Goal: Task Accomplishment & Management: Manage account settings

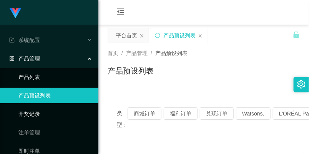
scroll to position [213, 0]
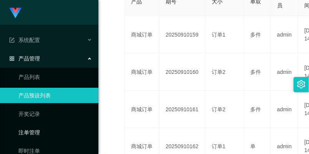
click at [45, 128] on link "注单管理" at bounding box center [55, 132] width 74 height 15
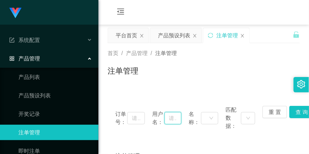
click at [165, 118] on input "text" at bounding box center [173, 118] width 17 height 12
paste input "hellokitty"
type input "hellokitty"
click at [291, 108] on button "查 询" at bounding box center [302, 112] width 25 height 12
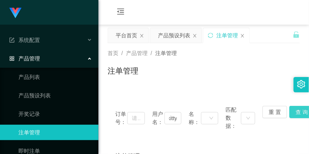
scroll to position [0, 0]
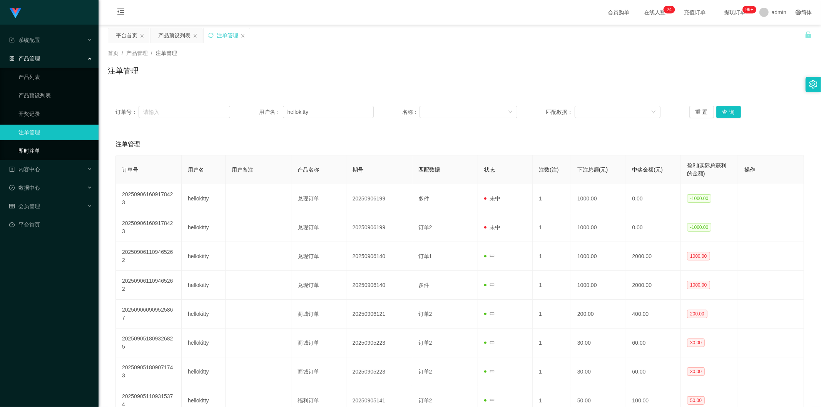
click at [44, 144] on link "即时注单" at bounding box center [55, 150] width 74 height 15
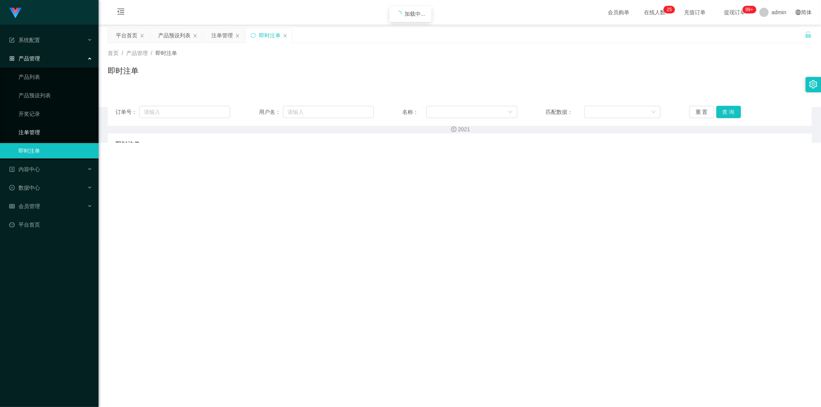
click at [46, 132] on link "注单管理" at bounding box center [55, 132] width 74 height 15
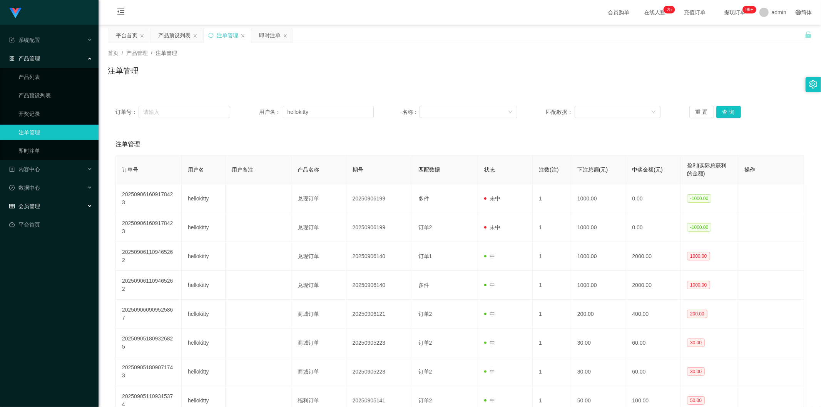
click at [59, 153] on div "会员管理" at bounding box center [49, 205] width 98 height 15
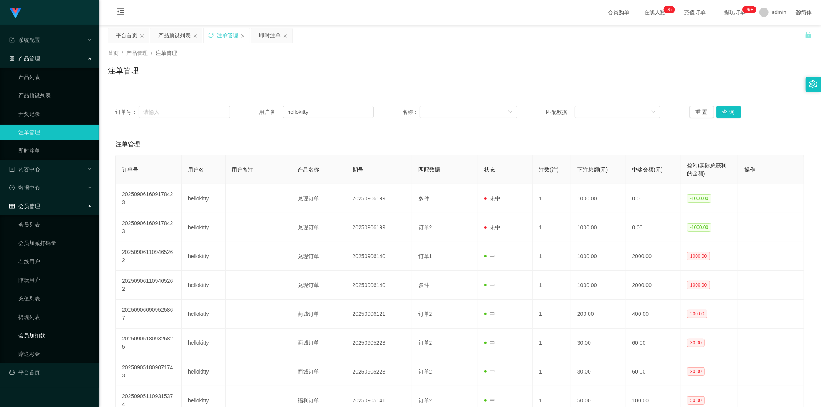
click at [42, 153] on link "会员加扣款" at bounding box center [55, 335] width 74 height 15
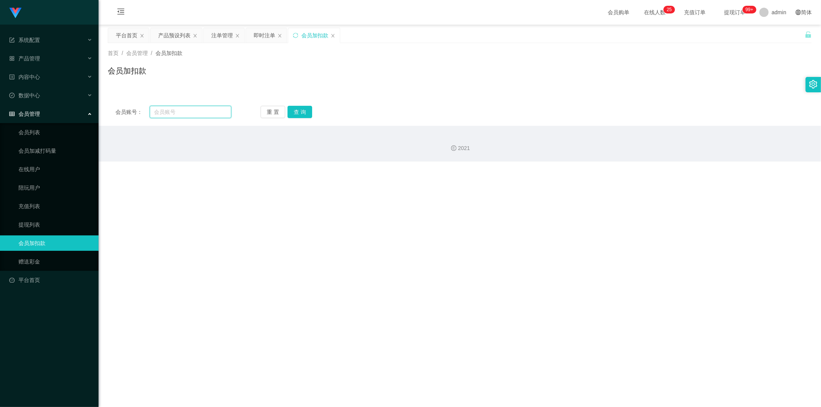
click at [201, 114] on input "text" at bounding box center [191, 112] width 82 height 12
paste input "hellokitty"
click at [302, 107] on button "查 询" at bounding box center [299, 112] width 25 height 12
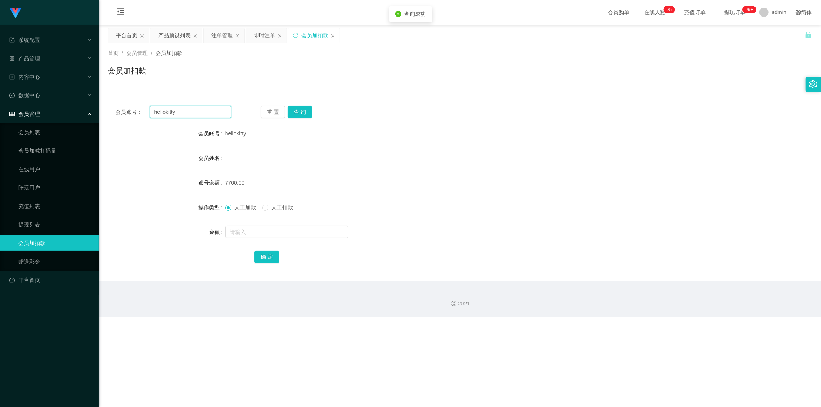
click at [200, 114] on input "hellokitty" at bounding box center [191, 112] width 82 height 12
type input "h"
click at [82, 106] on div "会员管理" at bounding box center [49, 113] width 98 height 15
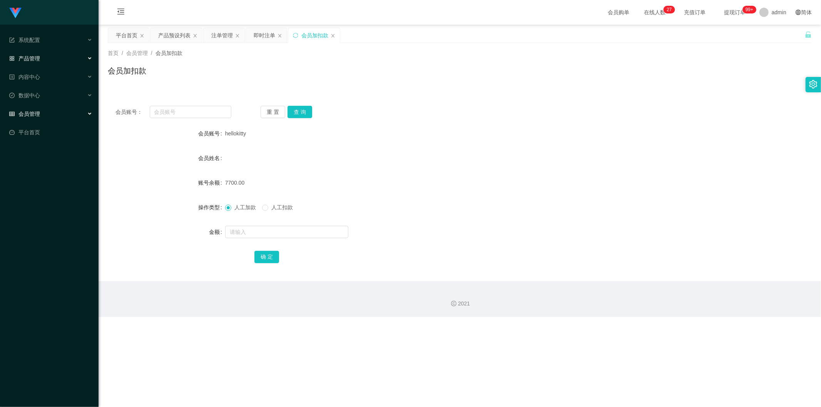
click at [55, 58] on div "产品管理" at bounding box center [49, 58] width 98 height 15
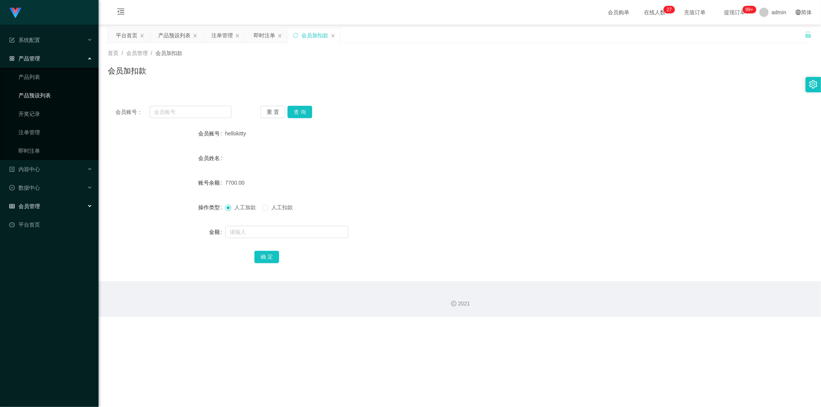
click at [60, 98] on link "产品预设列表" at bounding box center [55, 95] width 74 height 15
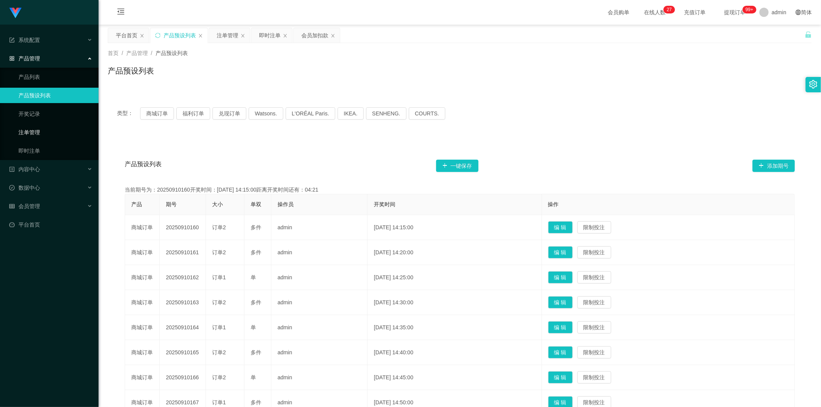
click at [57, 132] on link "注单管理" at bounding box center [55, 132] width 74 height 15
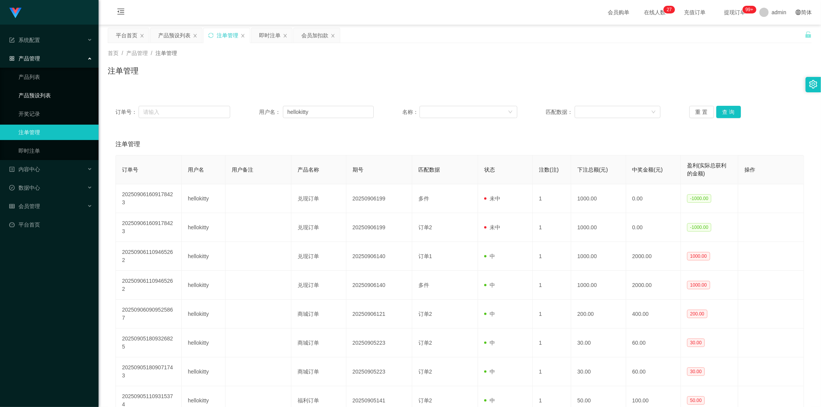
click at [62, 91] on link "产品预设列表" at bounding box center [55, 95] width 74 height 15
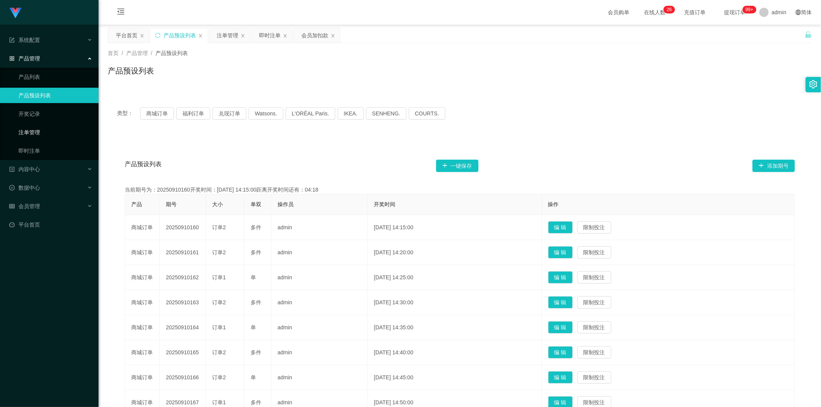
click at [38, 130] on link "注单管理" at bounding box center [55, 132] width 74 height 15
